Goal: Task Accomplishment & Management: Manage account settings

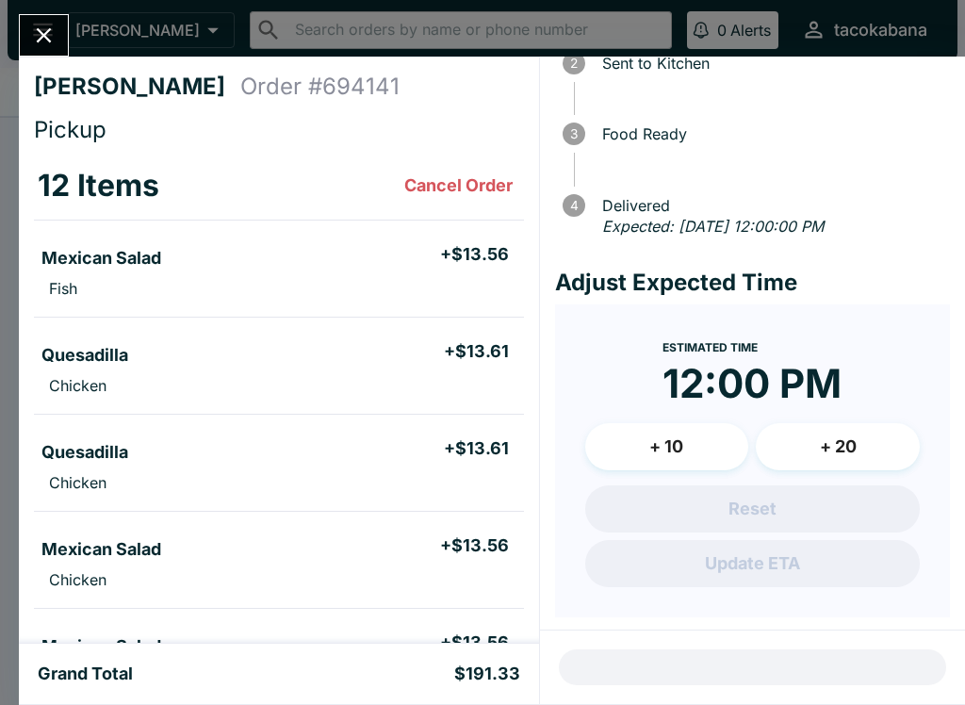
click at [52, 22] on button "Close" at bounding box center [44, 35] width 48 height 41
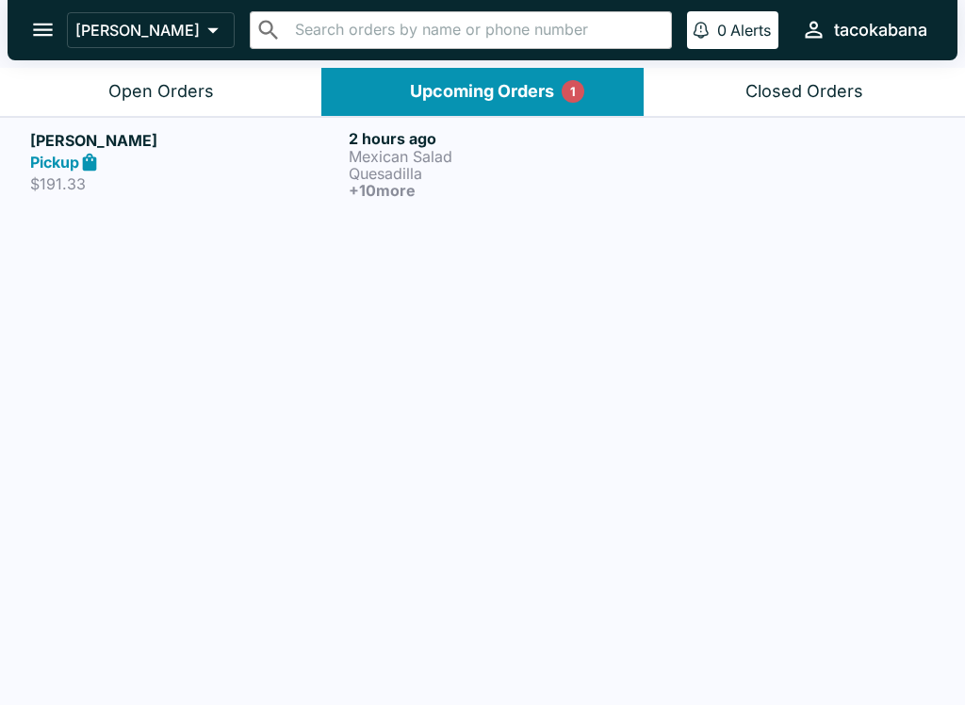
click at [306, 130] on h5 "[PERSON_NAME]" at bounding box center [185, 140] width 311 height 23
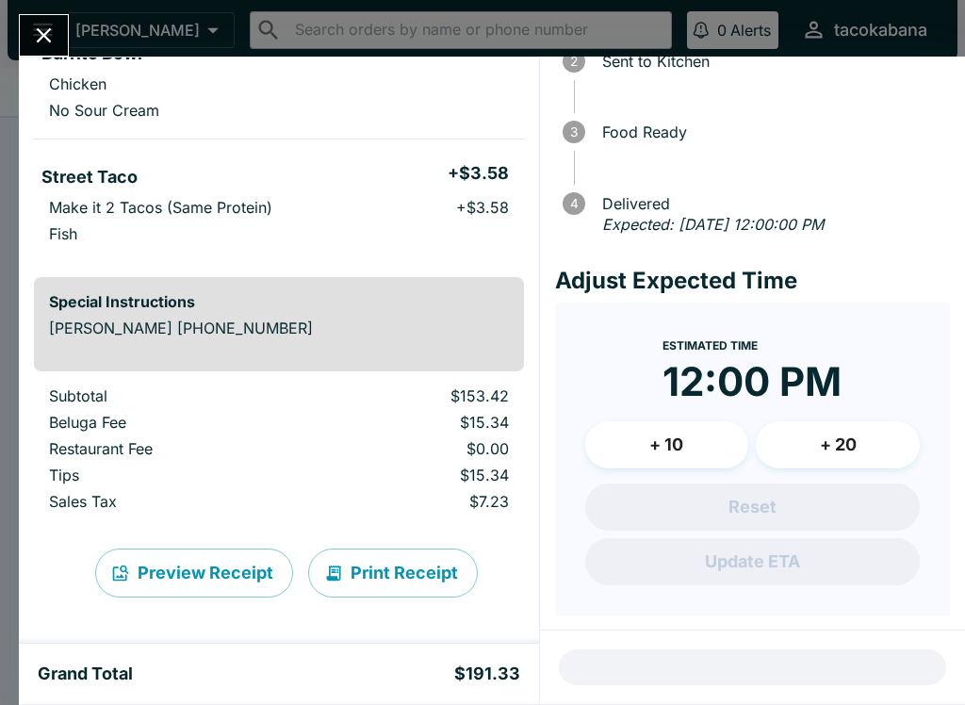
scroll to position [135, 0]
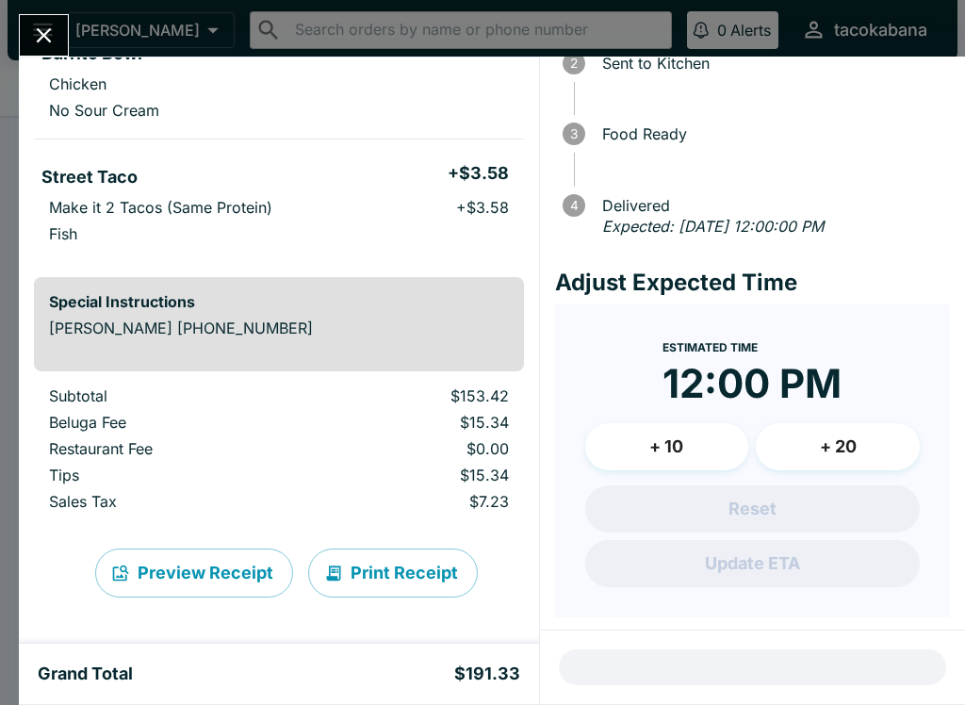
click at [697, 433] on button "+ 10" at bounding box center [667, 446] width 164 height 47
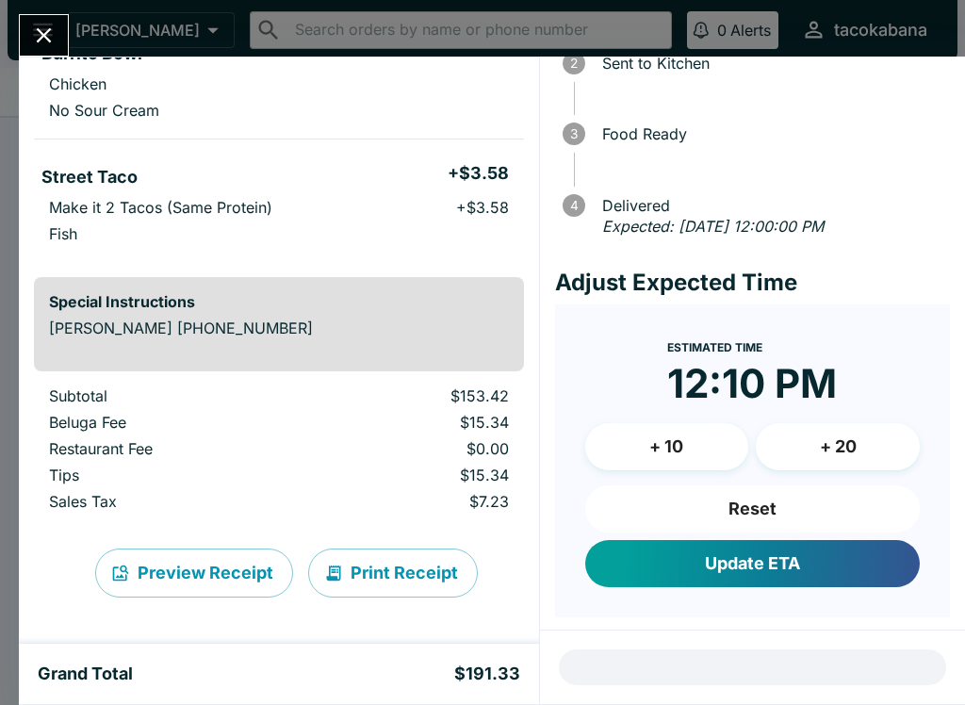
click at [735, 564] on button "Update ETA" at bounding box center [752, 563] width 335 height 47
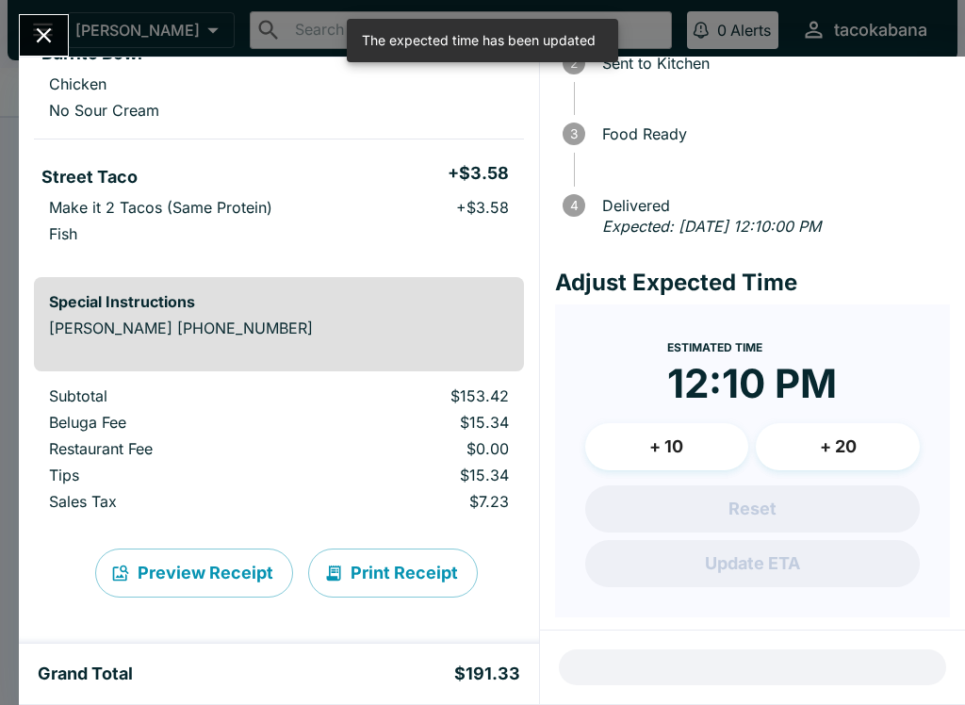
click at [48, 19] on button "Close" at bounding box center [44, 35] width 48 height 41
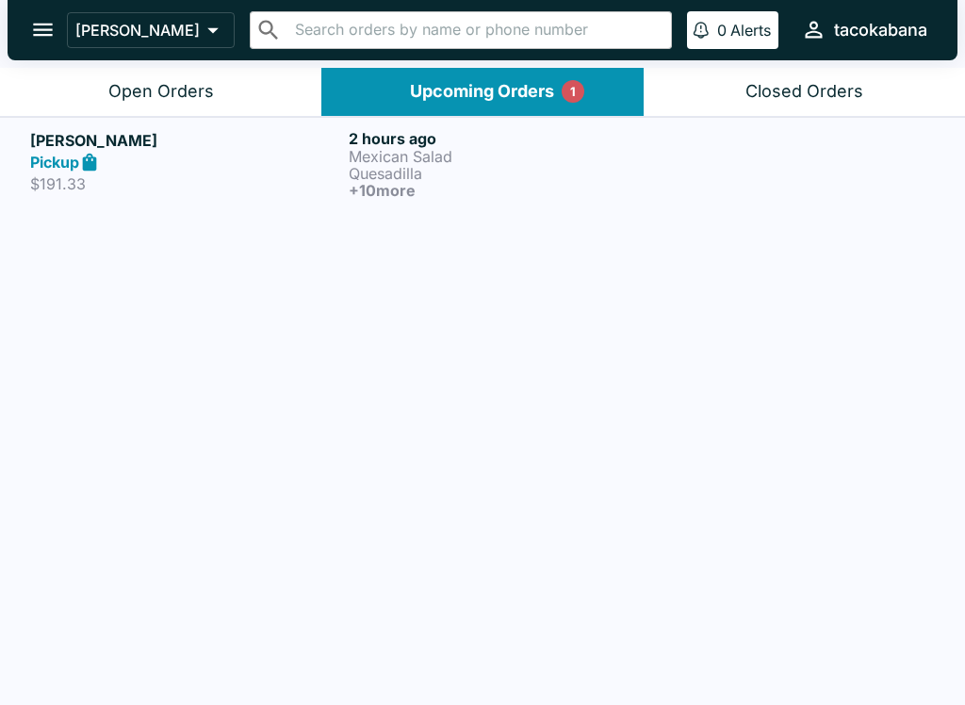
click at [484, 94] on div "Upcoming Orders 1" at bounding box center [482, 92] width 144 height 22
click at [277, 160] on div "Pickup" at bounding box center [185, 163] width 311 height 22
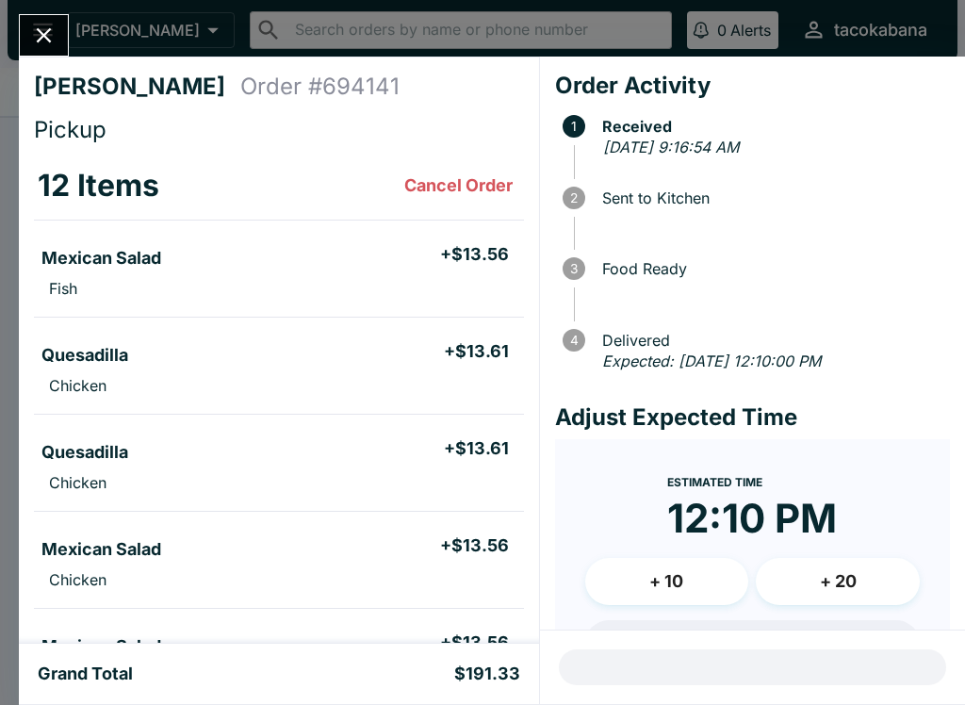
click at [53, 11] on div "[PERSON_NAME] Order # 694141 Pickup 12 Items Cancel Order Mexican Salad + $13.5…" at bounding box center [482, 352] width 965 height 705
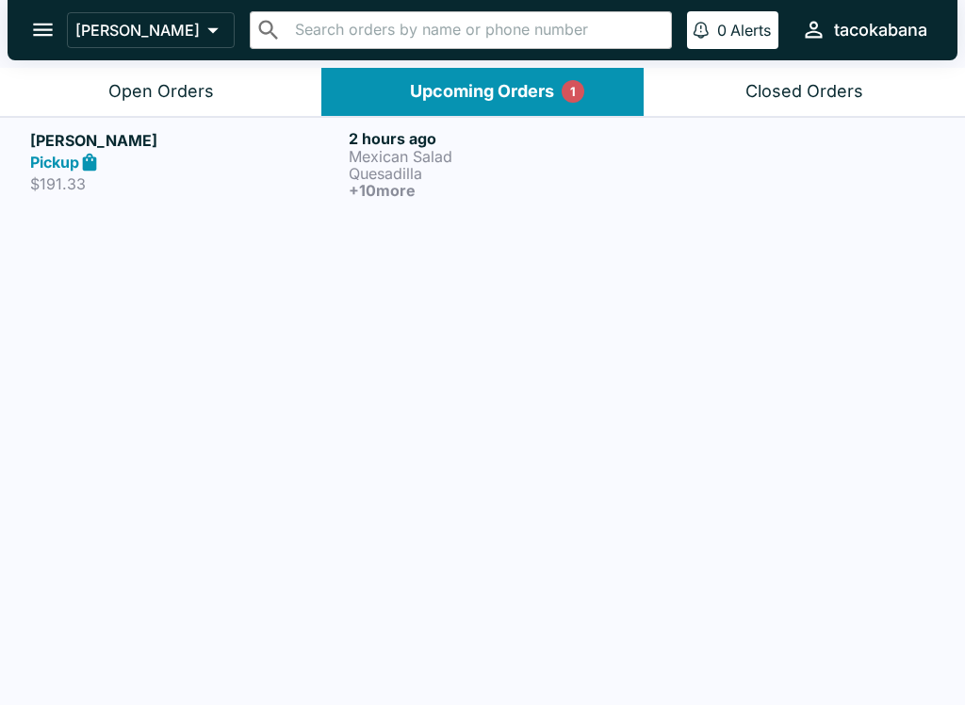
click at [222, 95] on button "Open Orders" at bounding box center [160, 92] width 321 height 48
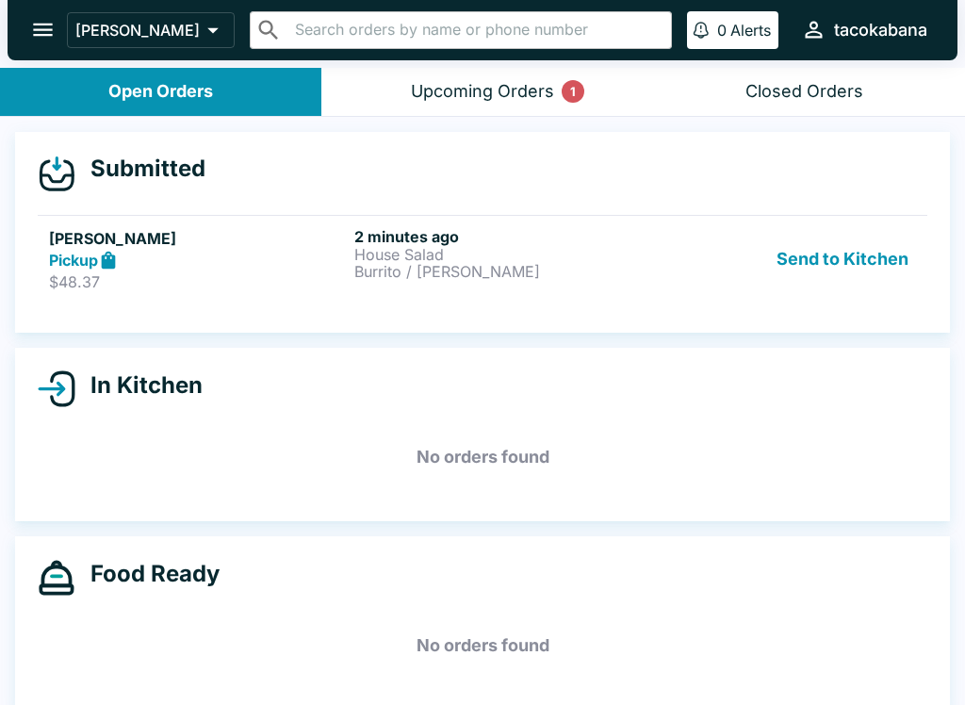
click at [403, 221] on link "[PERSON_NAME] Pickup $48.37 2 minutes ago House [GEOGRAPHIC_DATA] / [PERSON_NAM…" at bounding box center [483, 259] width 890 height 89
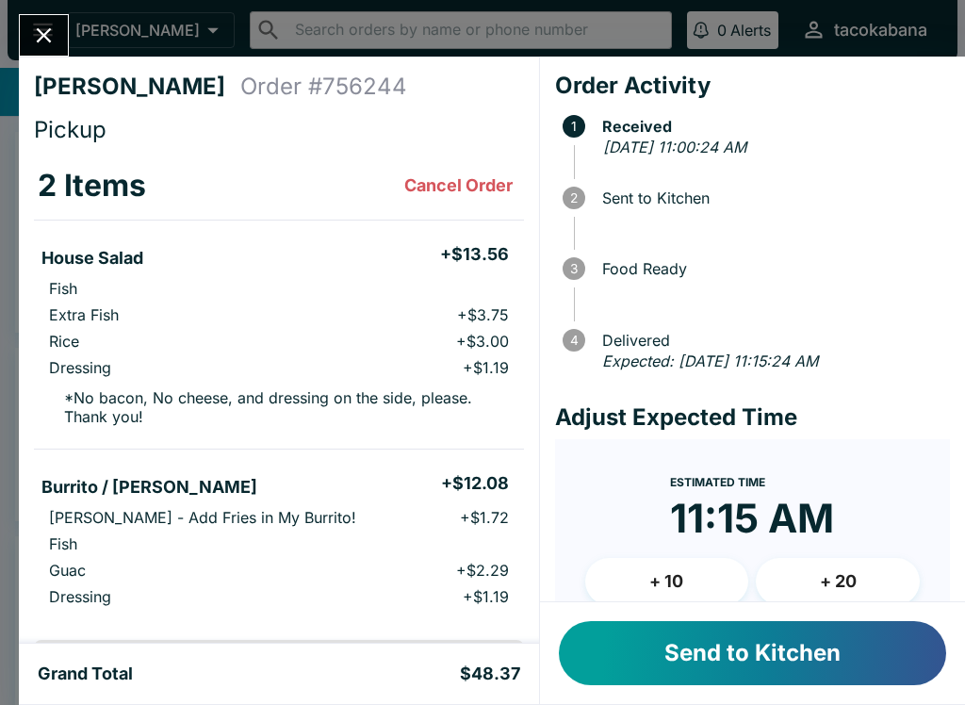
click at [722, 632] on button "Send to Kitchen" at bounding box center [752, 653] width 387 height 64
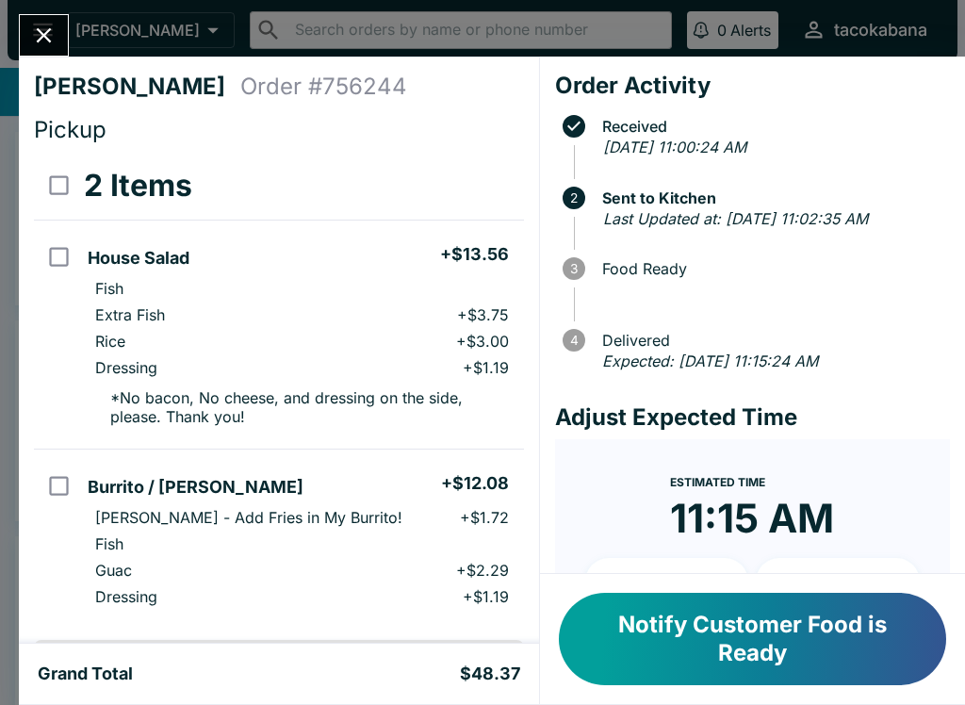
click at [717, 599] on button "Notify Customer Food is Ready" at bounding box center [752, 639] width 387 height 92
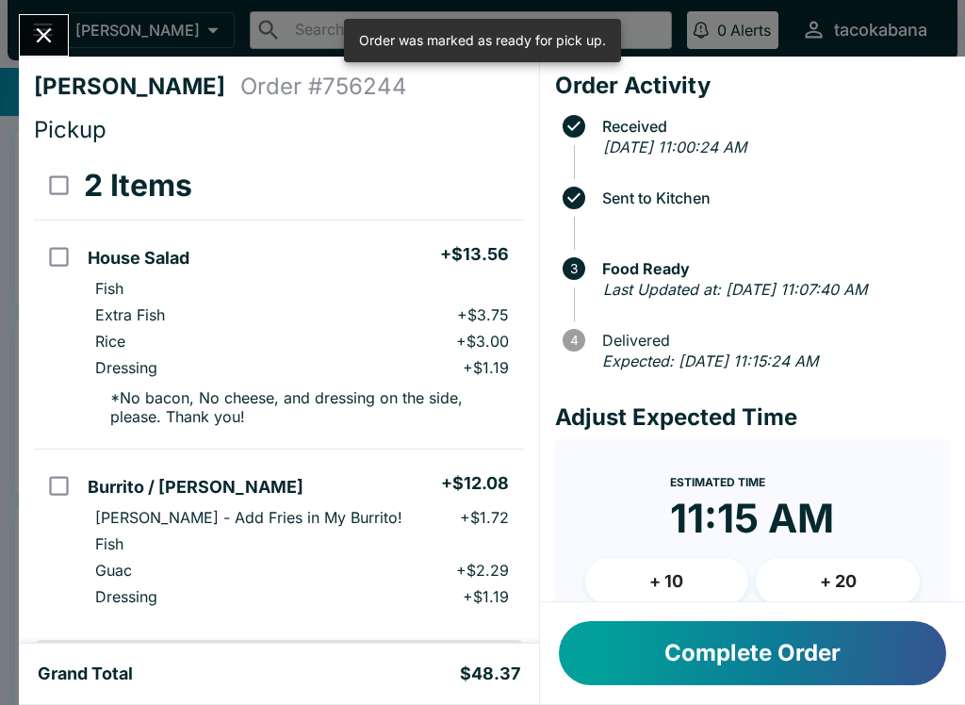
click at [66, 27] on button "Close" at bounding box center [44, 35] width 48 height 41
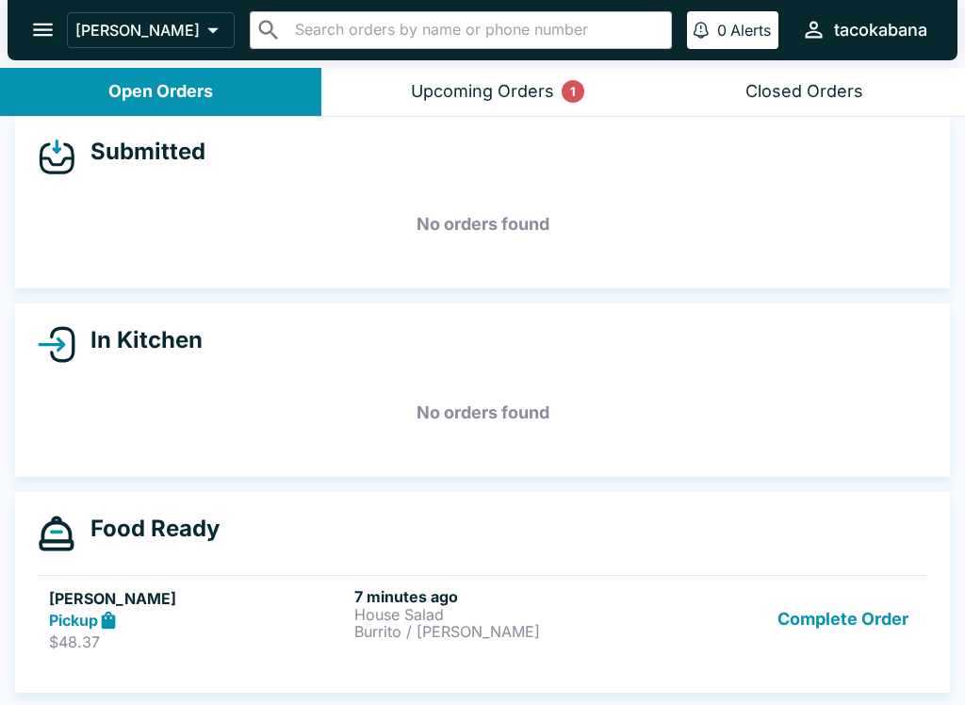
scroll to position [17, 0]
click at [405, 611] on p "House Salad" at bounding box center [503, 614] width 298 height 17
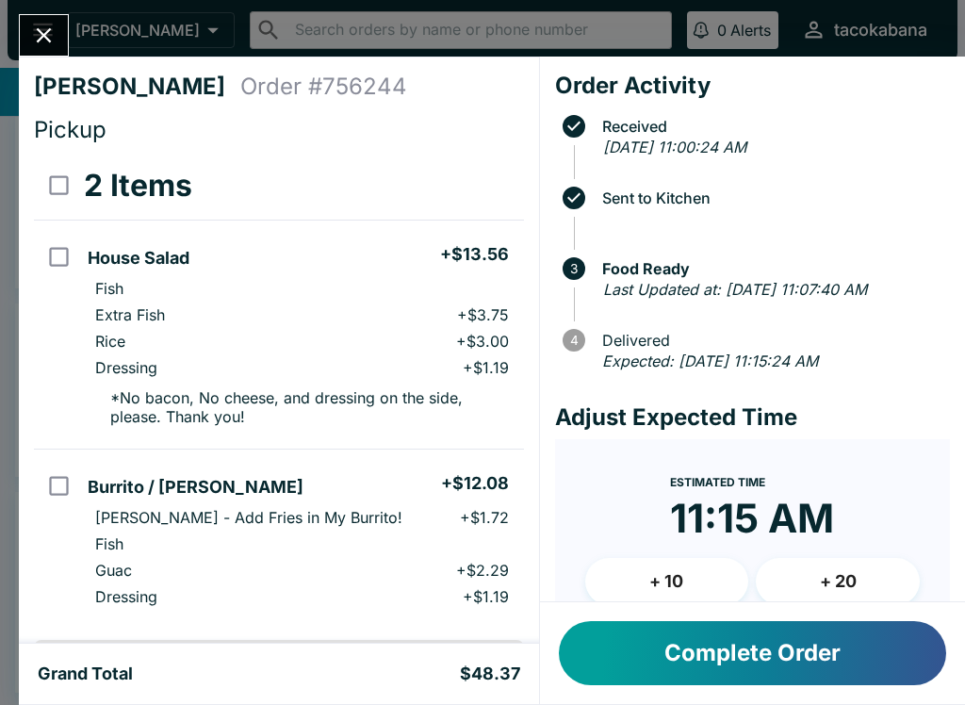
click at [649, 648] on button "Complete Order" at bounding box center [752, 653] width 387 height 64
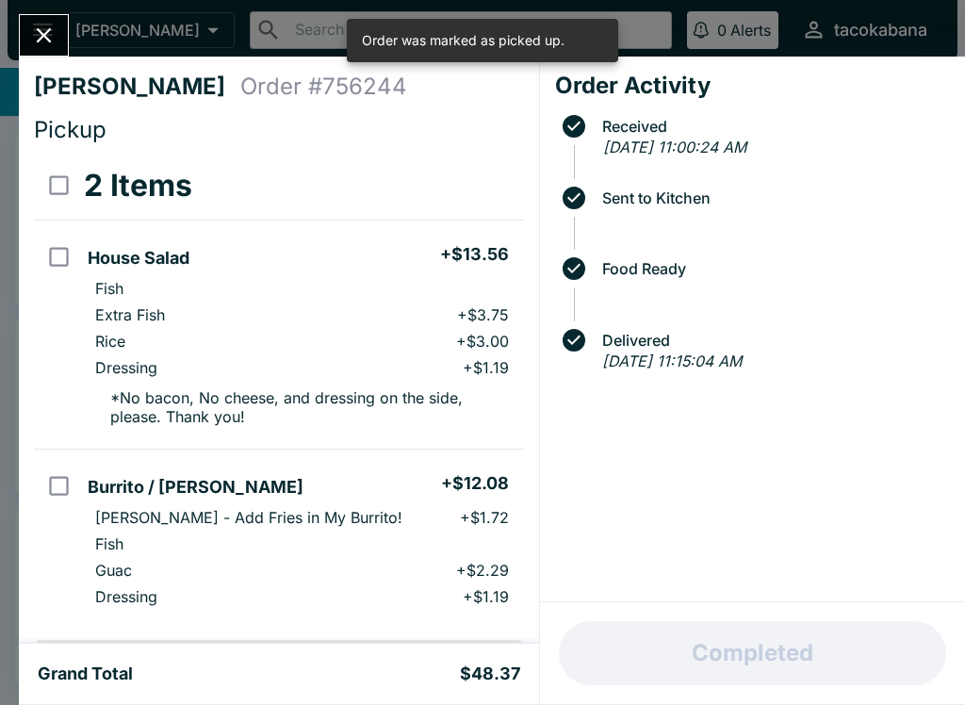
click at [32, 20] on button "Close" at bounding box center [44, 35] width 48 height 41
